Goal: Task Accomplishment & Management: Use online tool/utility

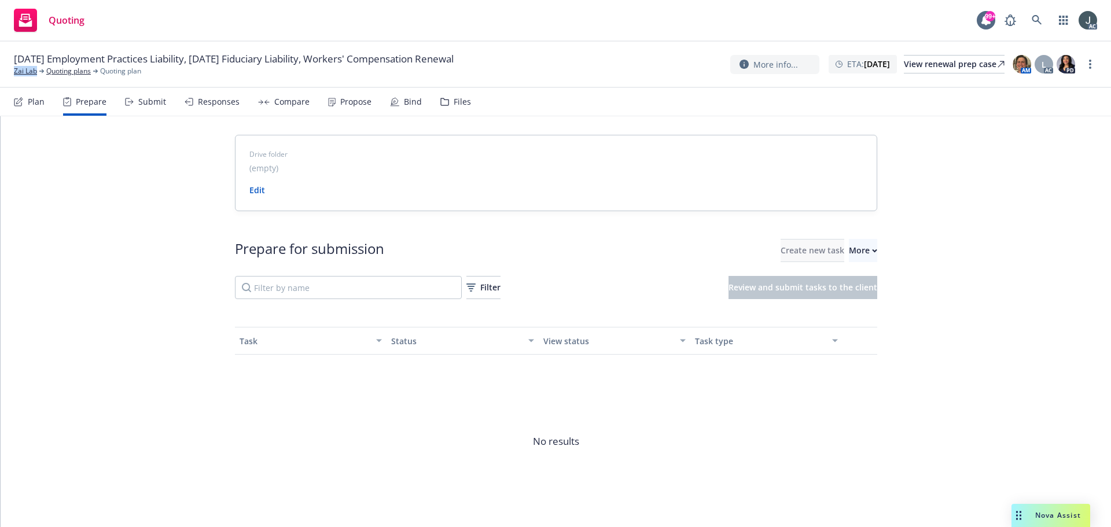
drag, startPoint x: 35, startPoint y: 79, endPoint x: 14, endPoint y: 79, distance: 20.8
click at [14, 79] on div "01/14/26 Employment Practices Liability, 01/01/26 Fiduciary Liability, Workers'…" at bounding box center [555, 65] width 1111 height 46
copy link "Zai Lab"
click at [849, 251] on div "More" at bounding box center [863, 251] width 28 height 22
click at [843, 299] on span "Prepare applications in Indio" at bounding box center [907, 303] width 201 height 11
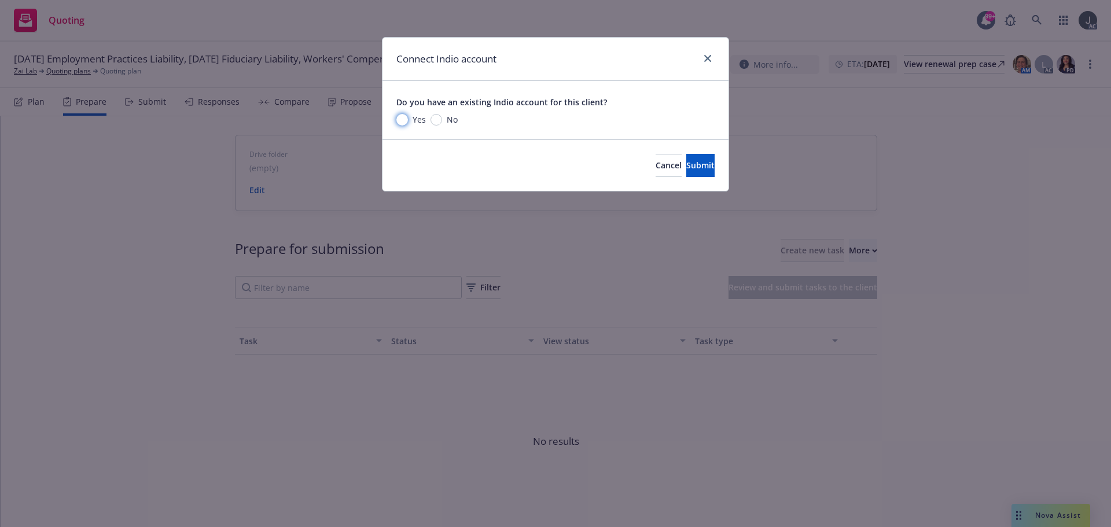
click at [407, 121] on input "Yes" at bounding box center [402, 120] width 12 height 12
radio input "true"
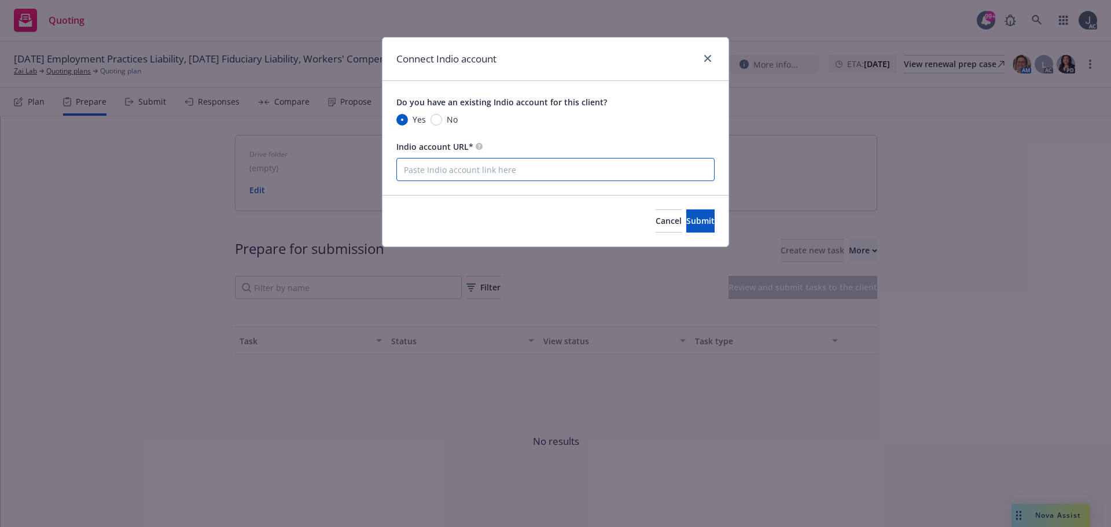
click at [435, 174] on input "Indio account URL*" at bounding box center [555, 169] width 318 height 23
paste input "https://newfront.useindio.com/accounts/3289441/submissions"
type input "https://newfront.useindio.com/accounts/3289441/submissions"
click at [686, 225] on span "Submit" at bounding box center [700, 220] width 28 height 11
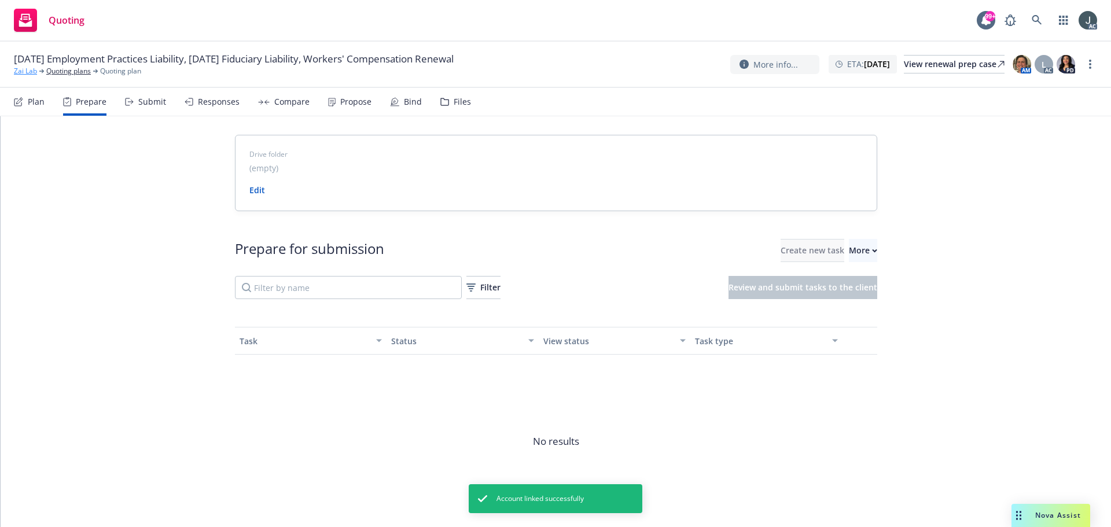
click at [29, 68] on link "Zai Lab" at bounding box center [25, 71] width 23 height 10
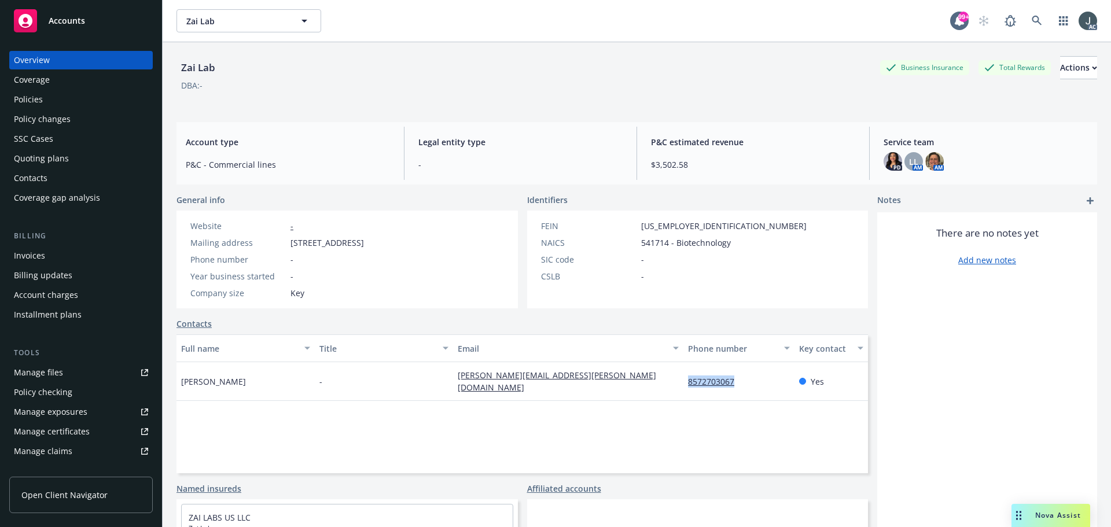
drag, startPoint x: 748, startPoint y: 399, endPoint x: 682, endPoint y: 394, distance: 66.2
click at [684, 394] on div "8572703067" at bounding box center [739, 381] width 111 height 39
copy link "8572703067"
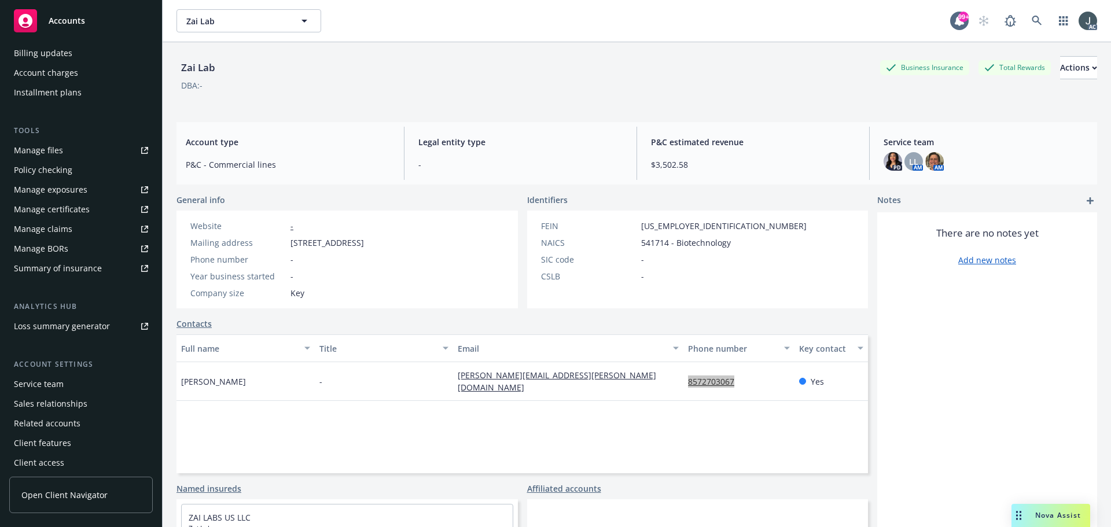
scroll to position [227, 0]
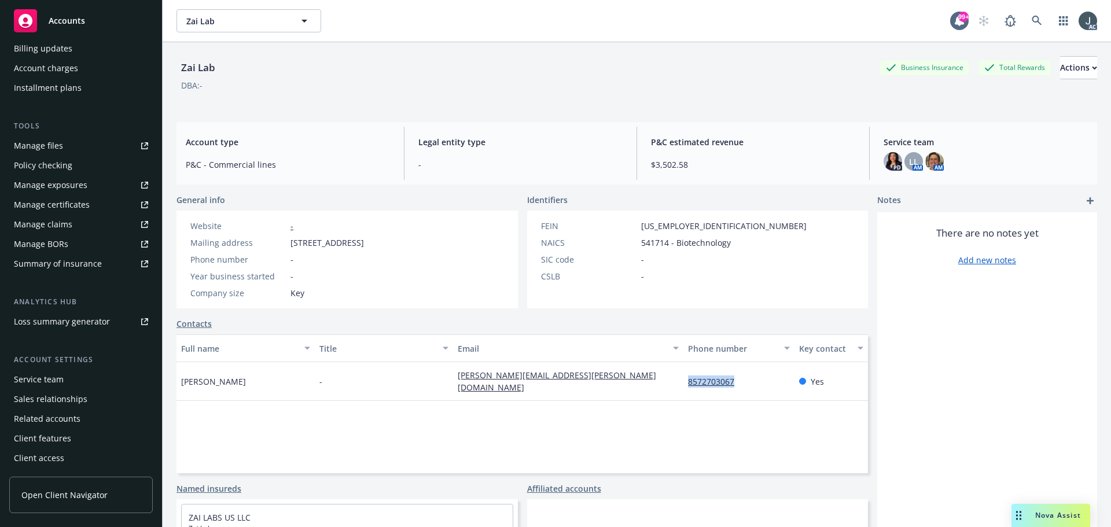
click at [46, 383] on div "Service team" at bounding box center [39, 379] width 50 height 19
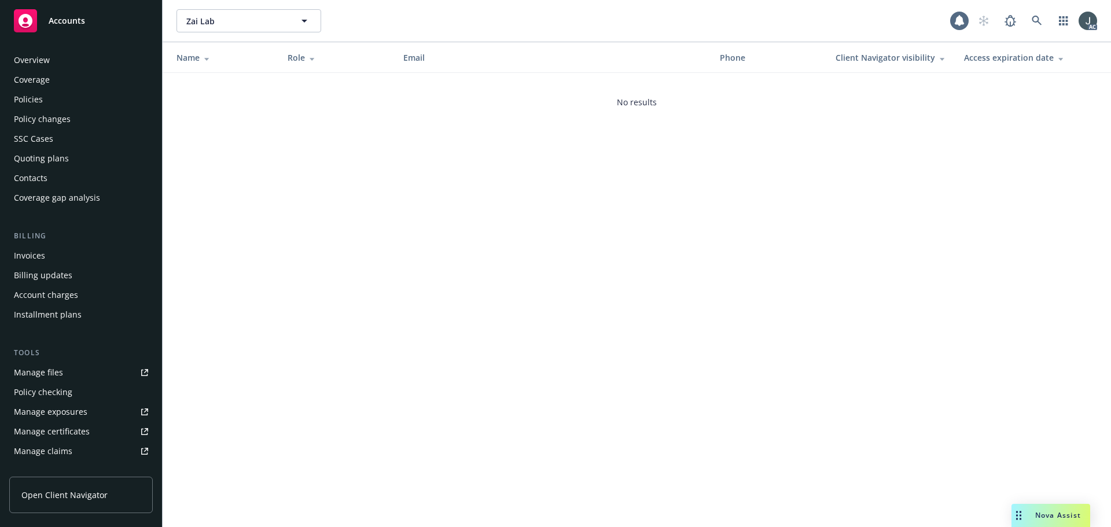
scroll to position [227, 0]
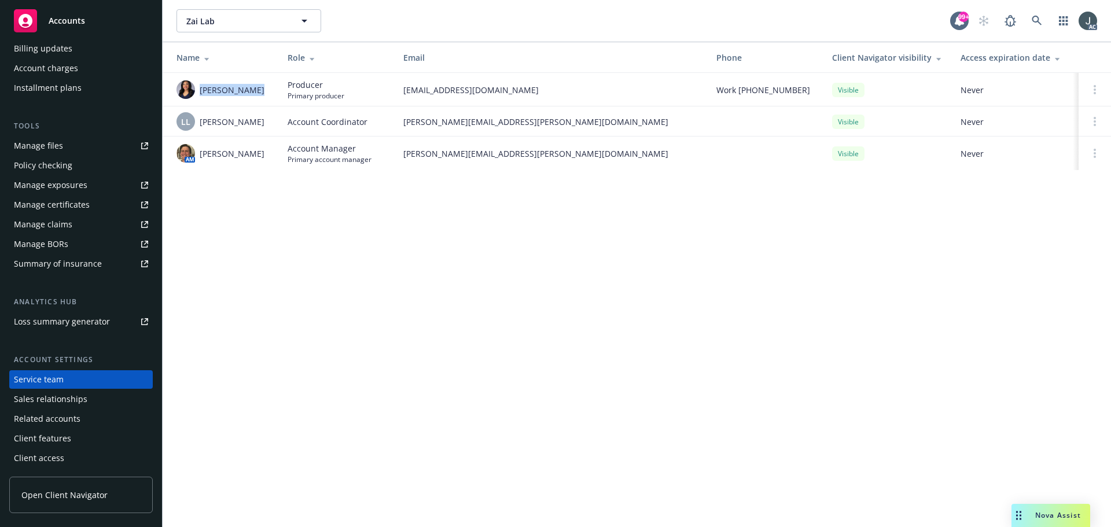
drag, startPoint x: 258, startPoint y: 91, endPoint x: 199, endPoint y: 90, distance: 58.5
click at [199, 90] on div "[PERSON_NAME]" at bounding box center [223, 89] width 93 height 19
copy span "[PERSON_NAME]"
drag, startPoint x: 257, startPoint y: 120, endPoint x: 201, endPoint y: 124, distance: 56.3
click at [201, 124] on div "LL Lacy Lipetzky" at bounding box center [223, 121] width 93 height 19
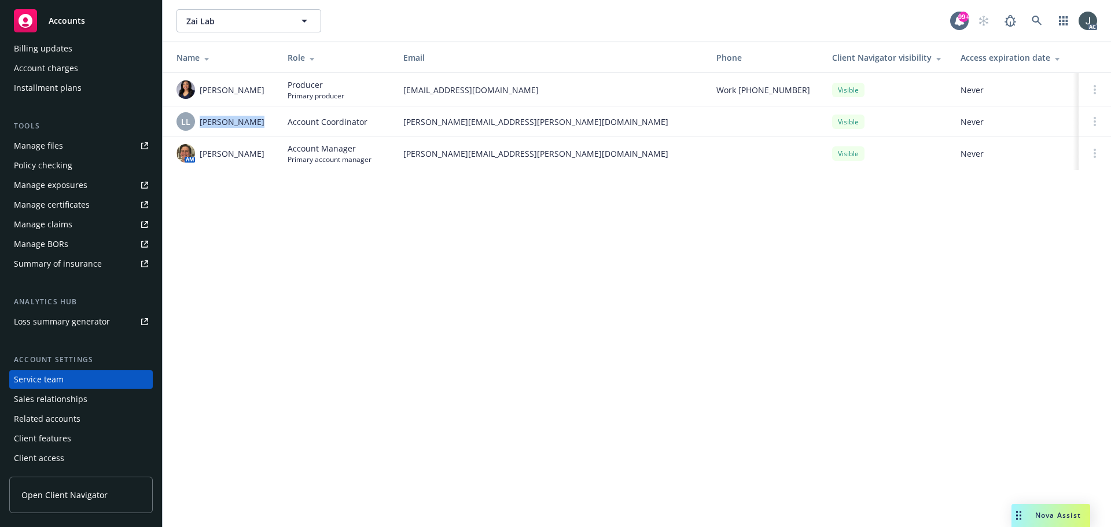
copy span "[PERSON_NAME]"
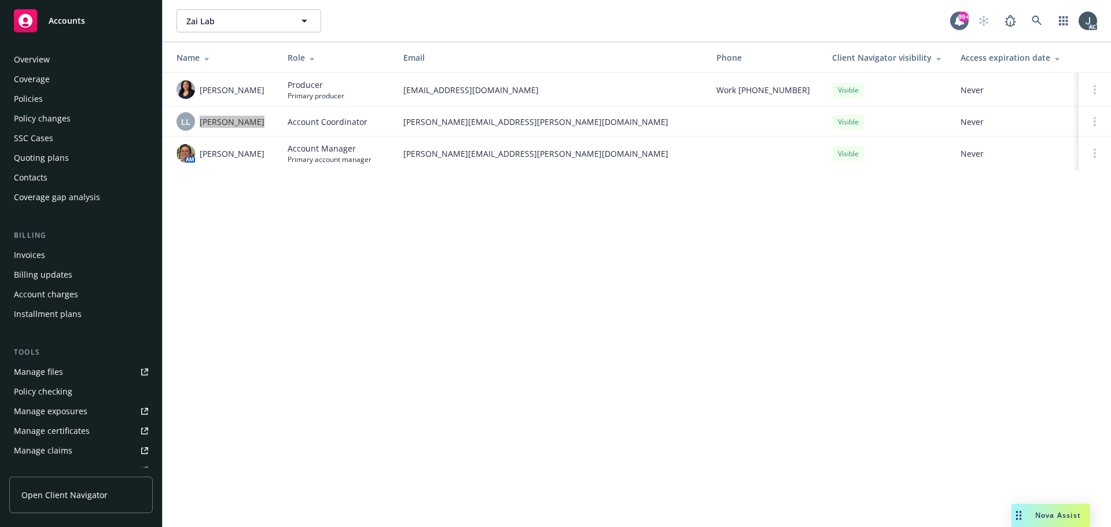
scroll to position [0, 0]
click at [32, 101] on div "Policies" at bounding box center [28, 99] width 29 height 19
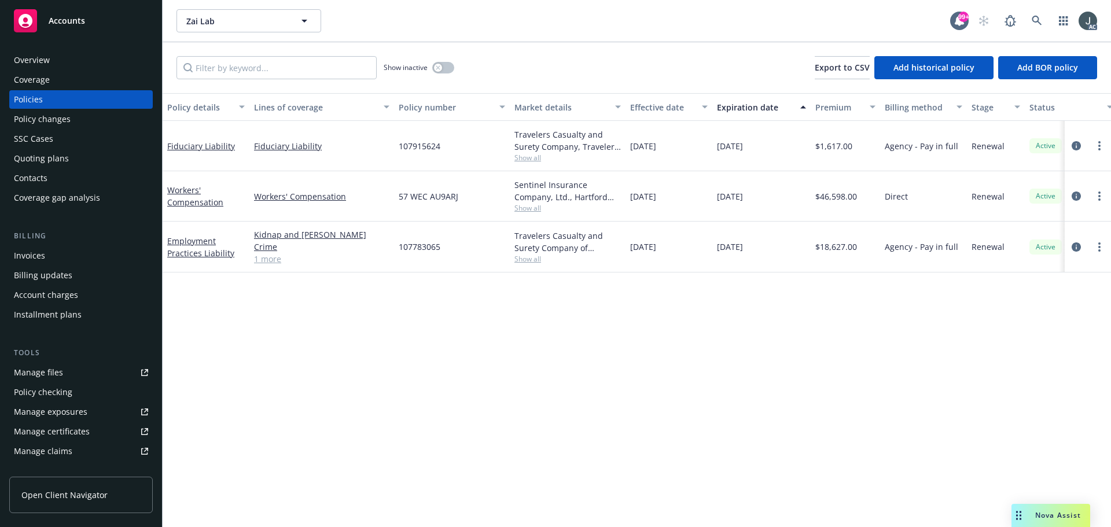
drag, startPoint x: 718, startPoint y: 148, endPoint x: 763, endPoint y: 148, distance: 45.7
click at [763, 148] on div "[DATE]" at bounding box center [761, 146] width 98 height 50
copy span "[DATE]"
drag, startPoint x: 336, startPoint y: 161, endPoint x: 252, endPoint y: 157, distance: 83.4
click at [252, 157] on div "Fiduciary Liability" at bounding box center [321, 146] width 145 height 50
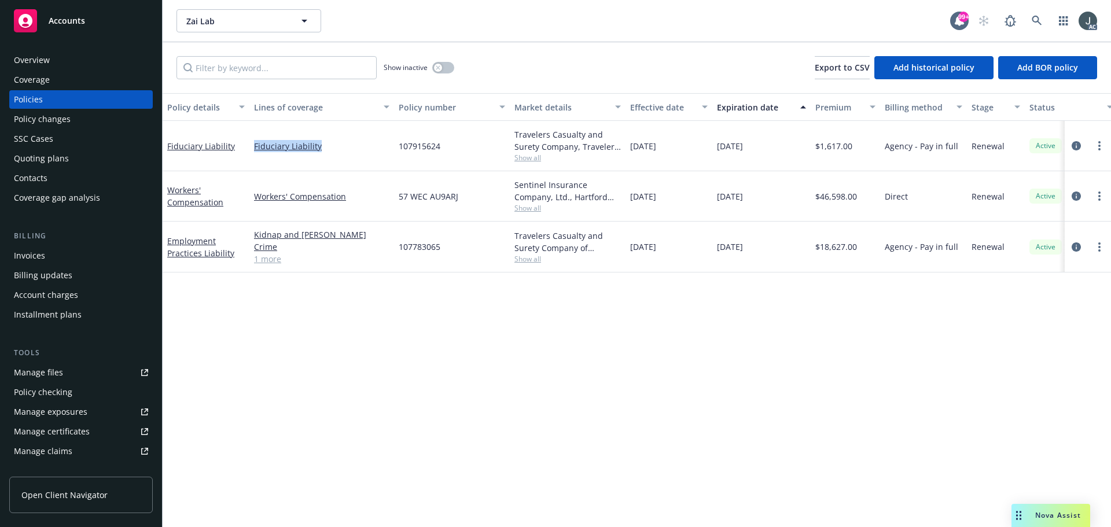
copy link "Fiduciary Liability"
drag, startPoint x: 234, startPoint y: 265, endPoint x: 165, endPoint y: 243, distance: 72.3
click at [165, 243] on div "Employment Practices Liability" at bounding box center [206, 247] width 87 height 51
copy link "Employment Practices Liability"
click at [267, 260] on link "1 more" at bounding box center [321, 259] width 135 height 12
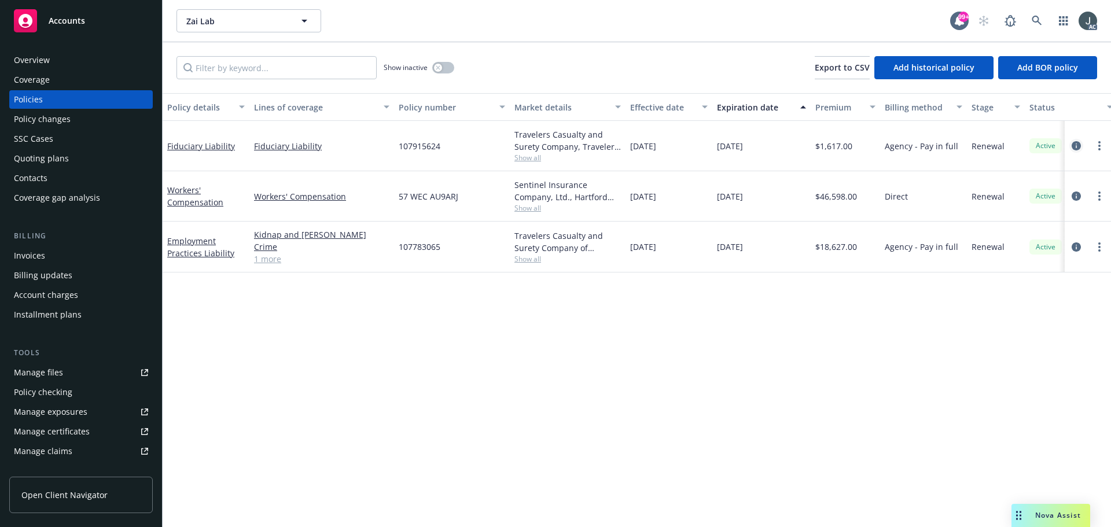
click at [1070, 146] on link "circleInformation" at bounding box center [1077, 146] width 14 height 14
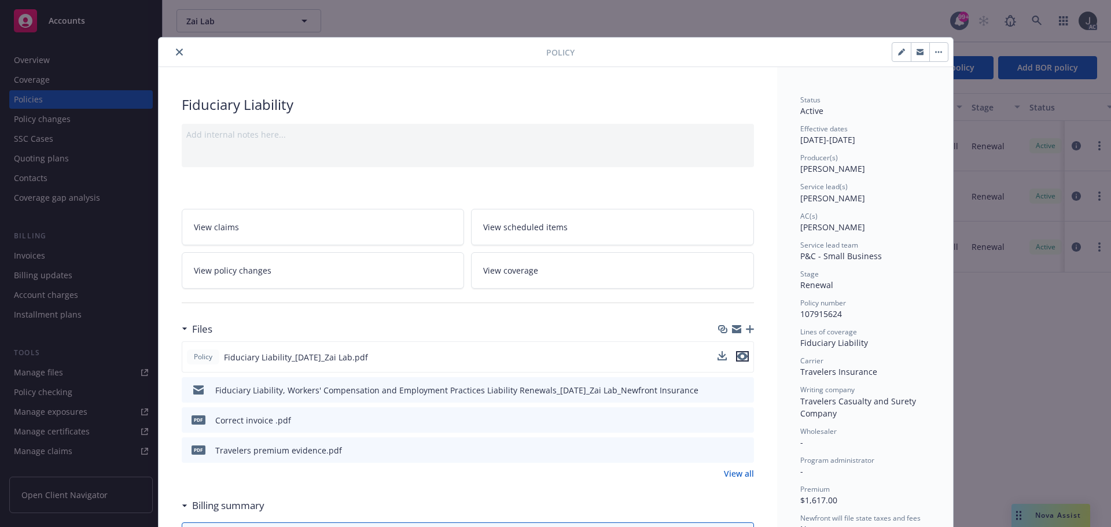
click at [741, 356] on icon "preview file" at bounding box center [742, 356] width 10 height 8
click at [176, 52] on icon "close" at bounding box center [179, 52] width 7 height 7
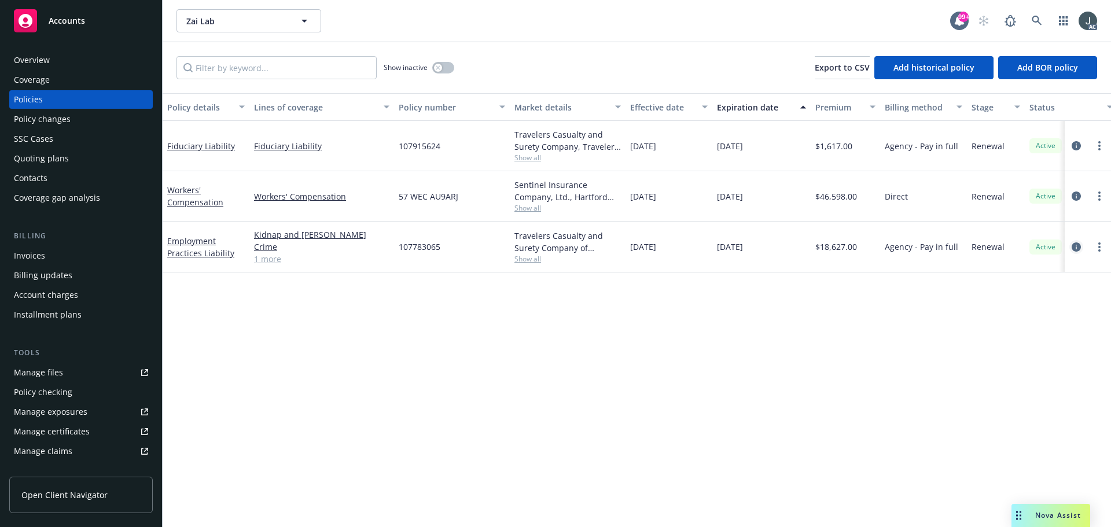
click at [1074, 248] on icon "circleInformation" at bounding box center [1076, 247] width 9 height 9
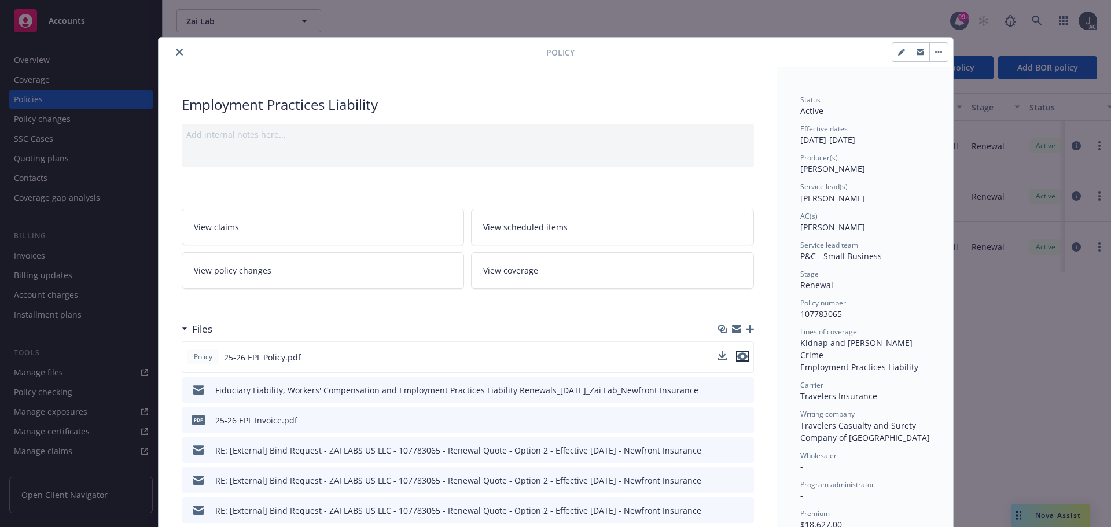
click at [738, 358] on icon "preview file" at bounding box center [742, 356] width 10 height 8
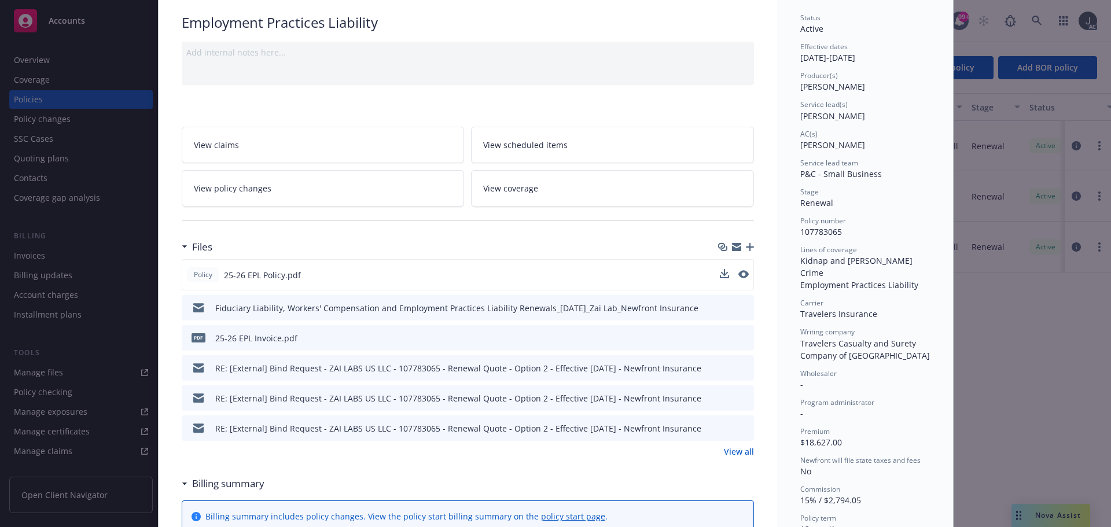
scroll to position [116, 0]
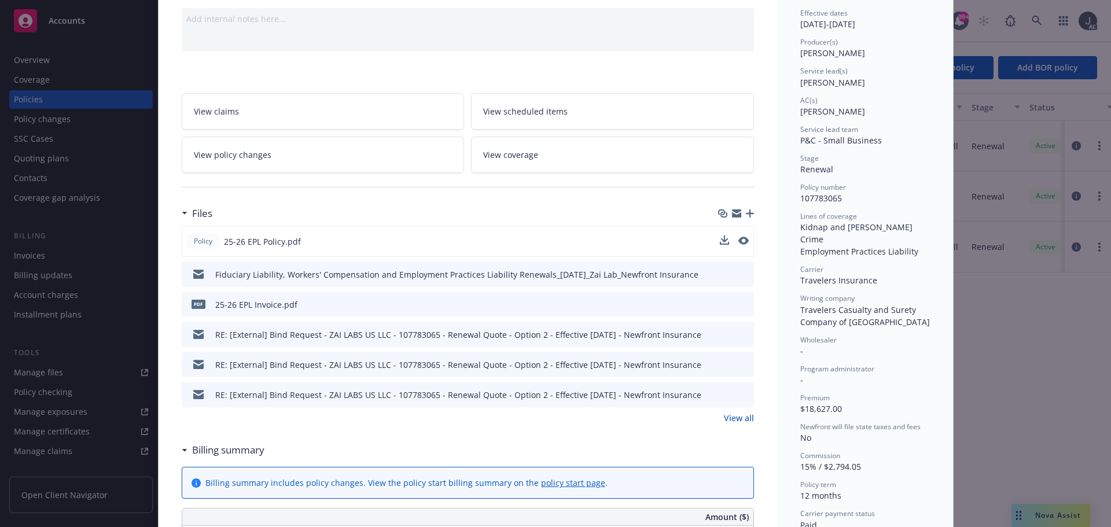
click at [740, 421] on link "View all" at bounding box center [739, 418] width 30 height 12
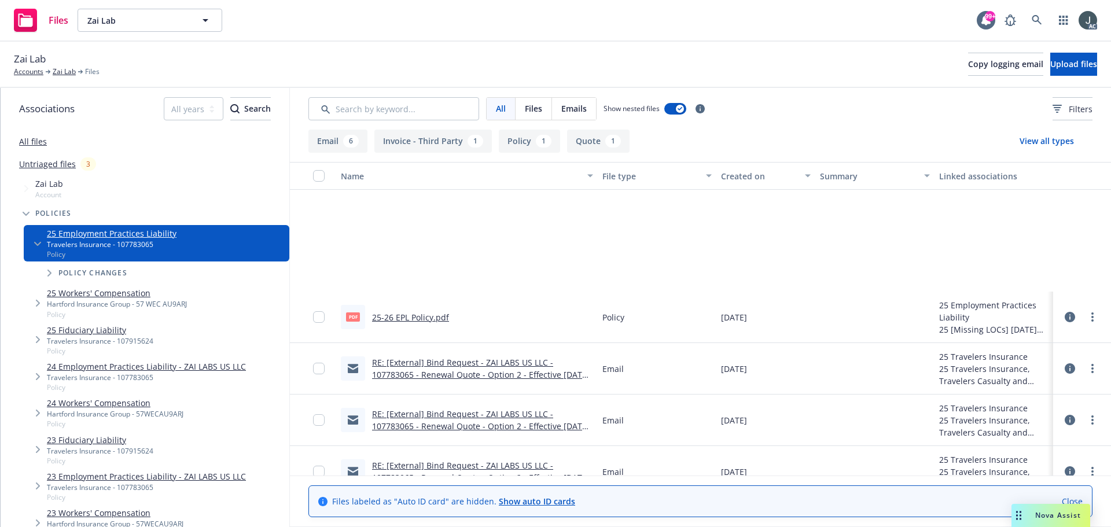
scroll to position [177, 0]
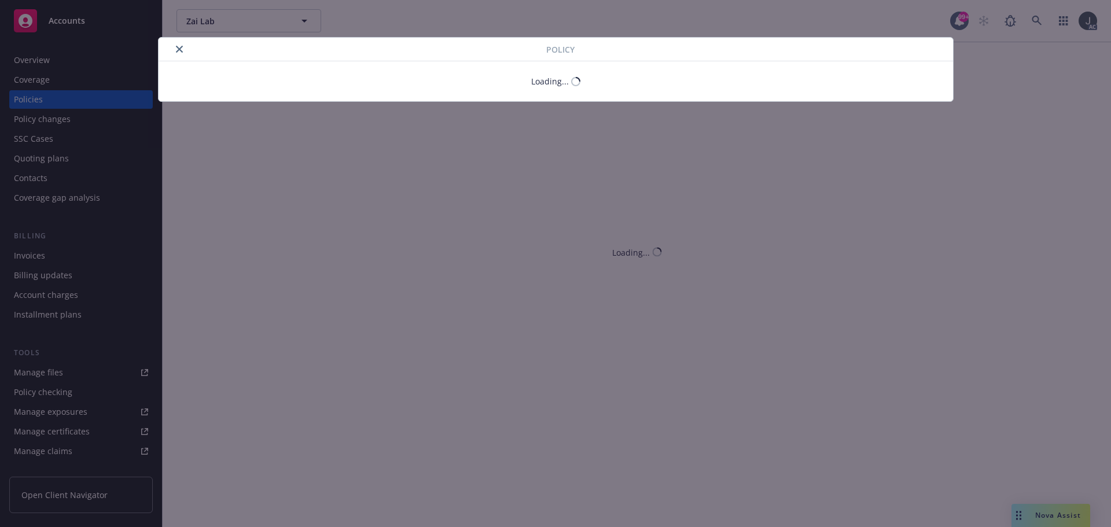
click at [180, 48] on button "close" at bounding box center [179, 49] width 14 height 14
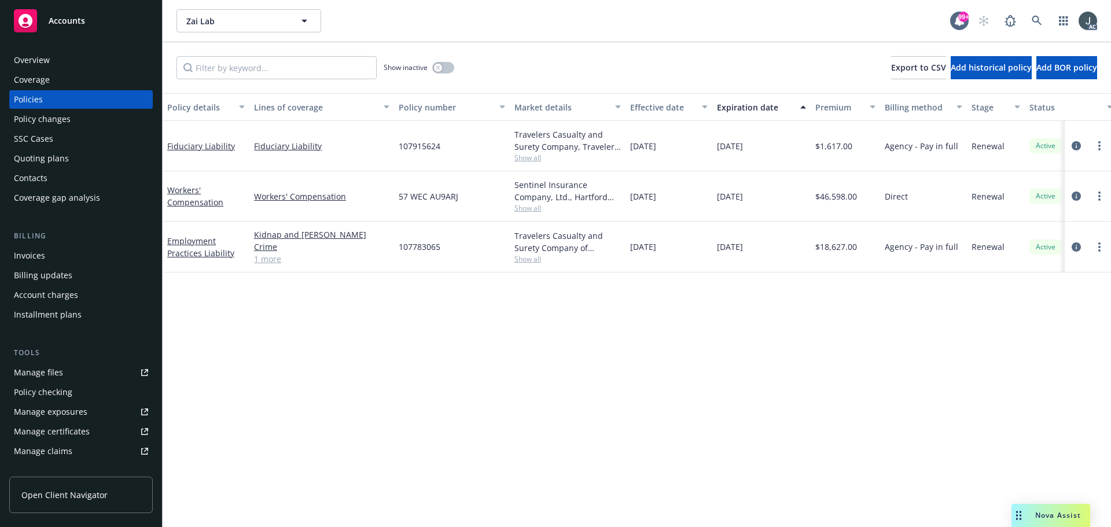
click at [78, 56] on div "Overview" at bounding box center [81, 60] width 134 height 19
